Goal: Information Seeking & Learning: Learn about a topic

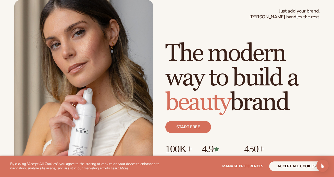
scroll to position [31, 0]
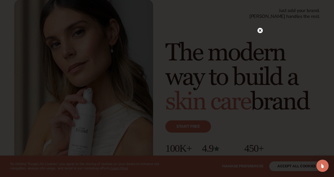
click at [260, 32] on circle at bounding box center [259, 30] width 5 height 5
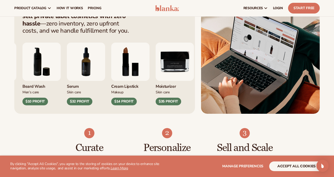
scroll to position [214, 0]
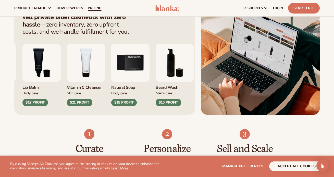
click at [93, 7] on span "pricing" at bounding box center [95, 8] width 14 height 4
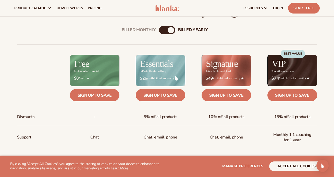
scroll to position [168, 0]
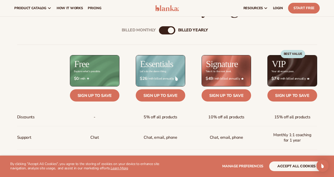
click at [167, 31] on div "Billed Monthly billed Yearly" at bounding box center [167, 30] width 16 height 8
click at [172, 29] on div "billed Yearly" at bounding box center [171, 30] width 6 height 6
click at [167, 29] on div "Billed Monthly billed Yearly" at bounding box center [167, 30] width 16 height 8
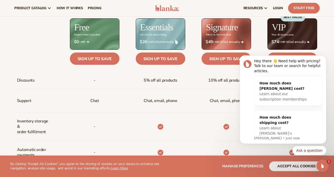
scroll to position [204, 0]
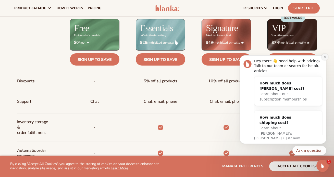
click at [324, 58] on icon "Dismiss notification" at bounding box center [325, 56] width 3 height 3
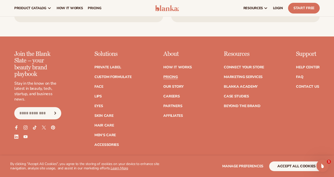
scroll to position [1031, 0]
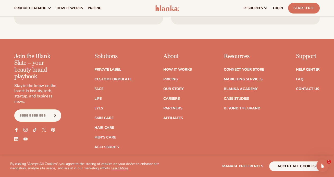
click at [102, 87] on link "Face" at bounding box center [98, 89] width 9 height 4
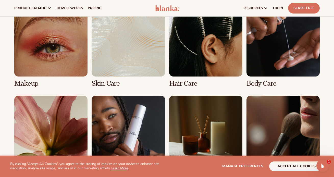
scroll to position [384, 0]
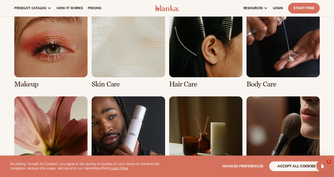
click at [100, 64] on link "2 / 8" at bounding box center [128, 46] width 73 height 84
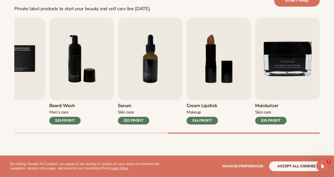
scroll to position [163, 0]
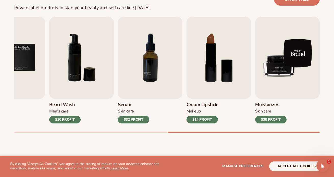
click at [283, 52] on img "9 / 9" at bounding box center [287, 58] width 65 height 82
click at [268, 68] on img "9 / 9" at bounding box center [287, 58] width 65 height 82
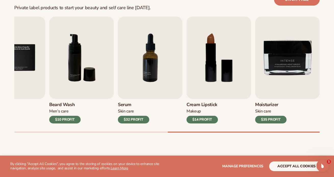
click at [265, 120] on div "$35 PROFIT" at bounding box center [270, 120] width 31 height 8
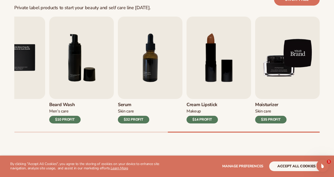
click at [274, 98] on img "9 / 9" at bounding box center [287, 58] width 65 height 82
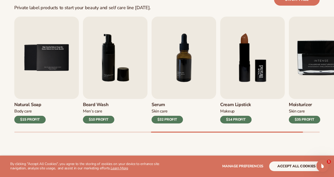
click at [214, 79] on img "7 / 9" at bounding box center [184, 58] width 65 height 82
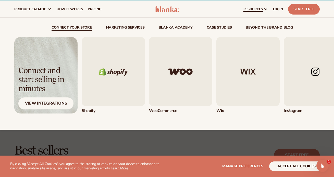
scroll to position [0, 0]
